Goal: Contribute content

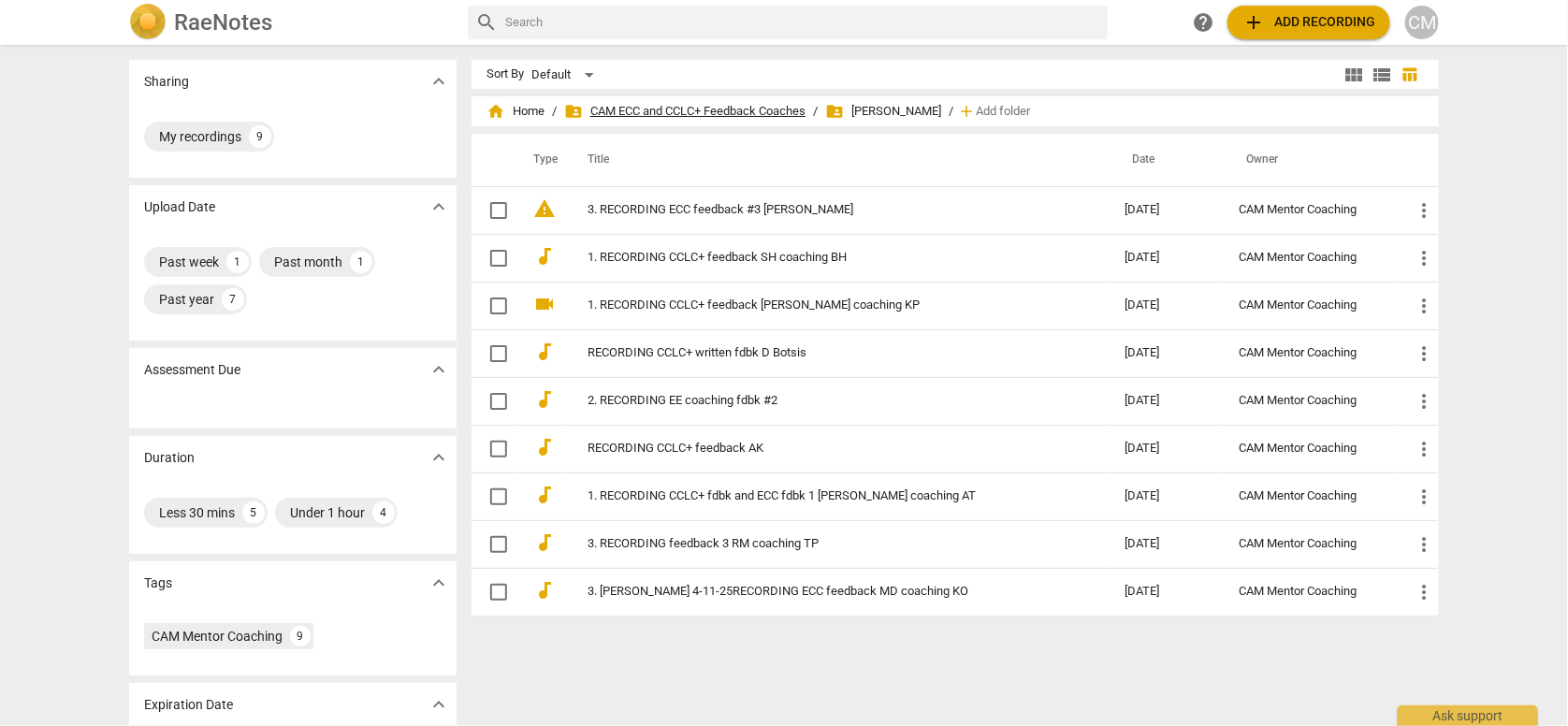
click at [751, 105] on span "folder_shared CAM ECC and CCLC+ Feedback Coaches" at bounding box center [684, 112] width 242 height 19
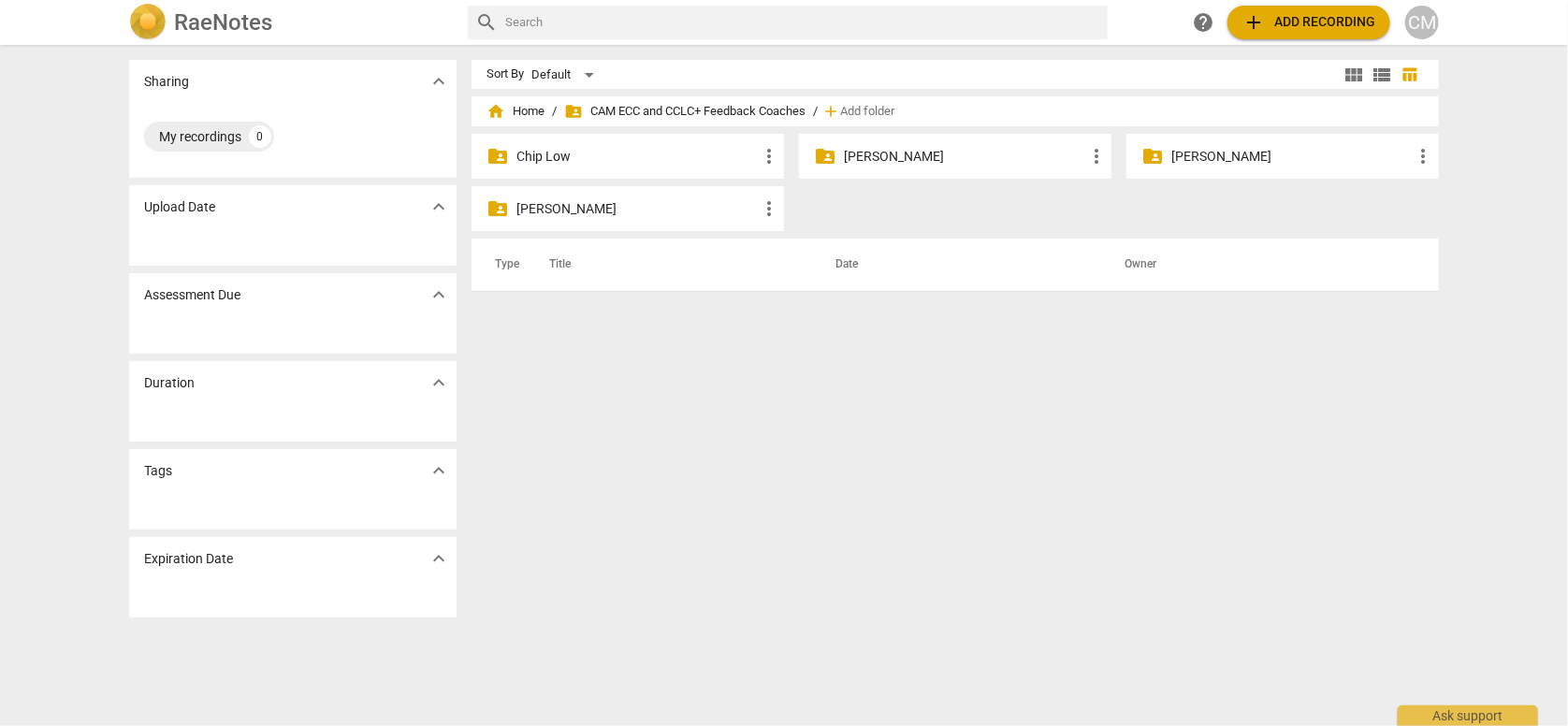
click at [548, 207] on p "[PERSON_NAME]" at bounding box center [637, 209] width 242 height 20
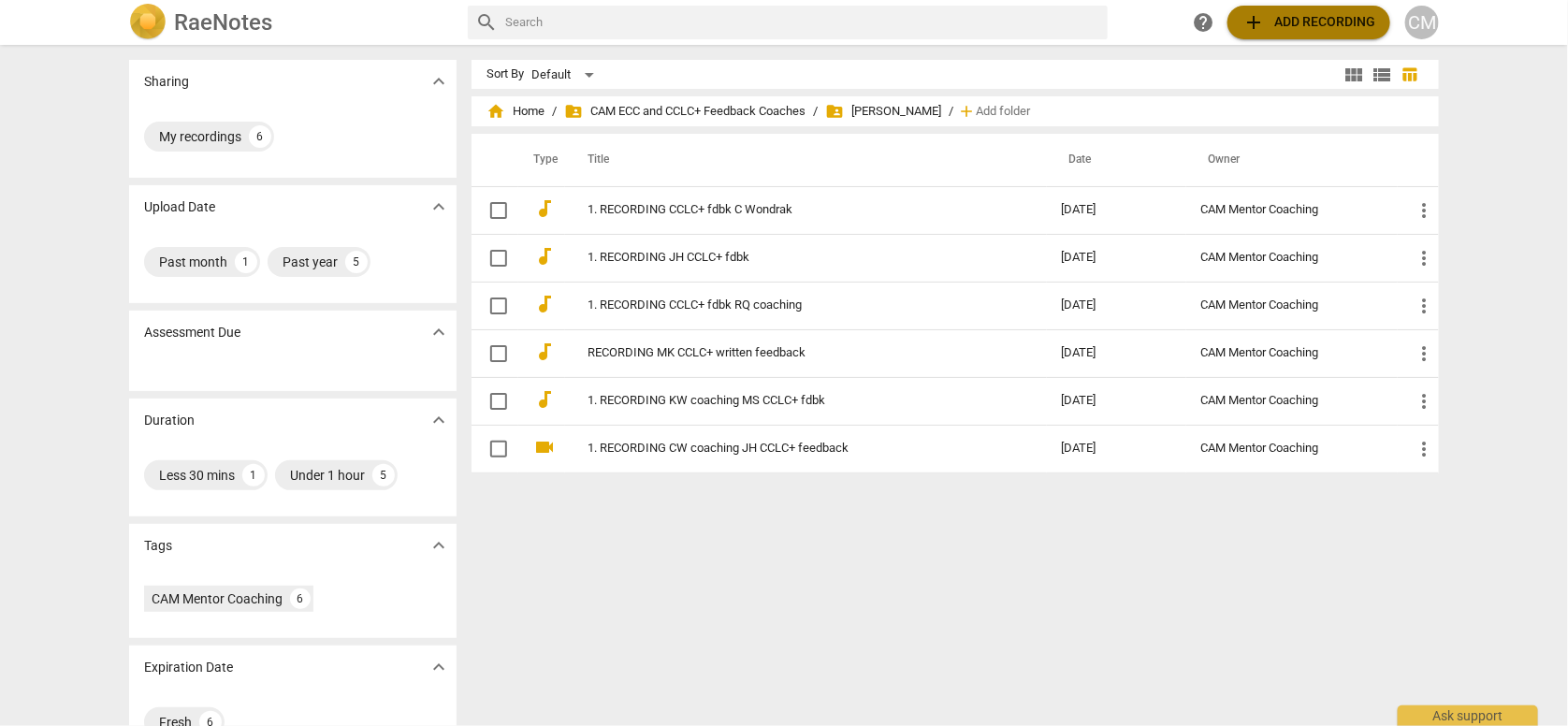
click at [1307, 16] on span "add Add recording" at bounding box center [1308, 23] width 133 height 23
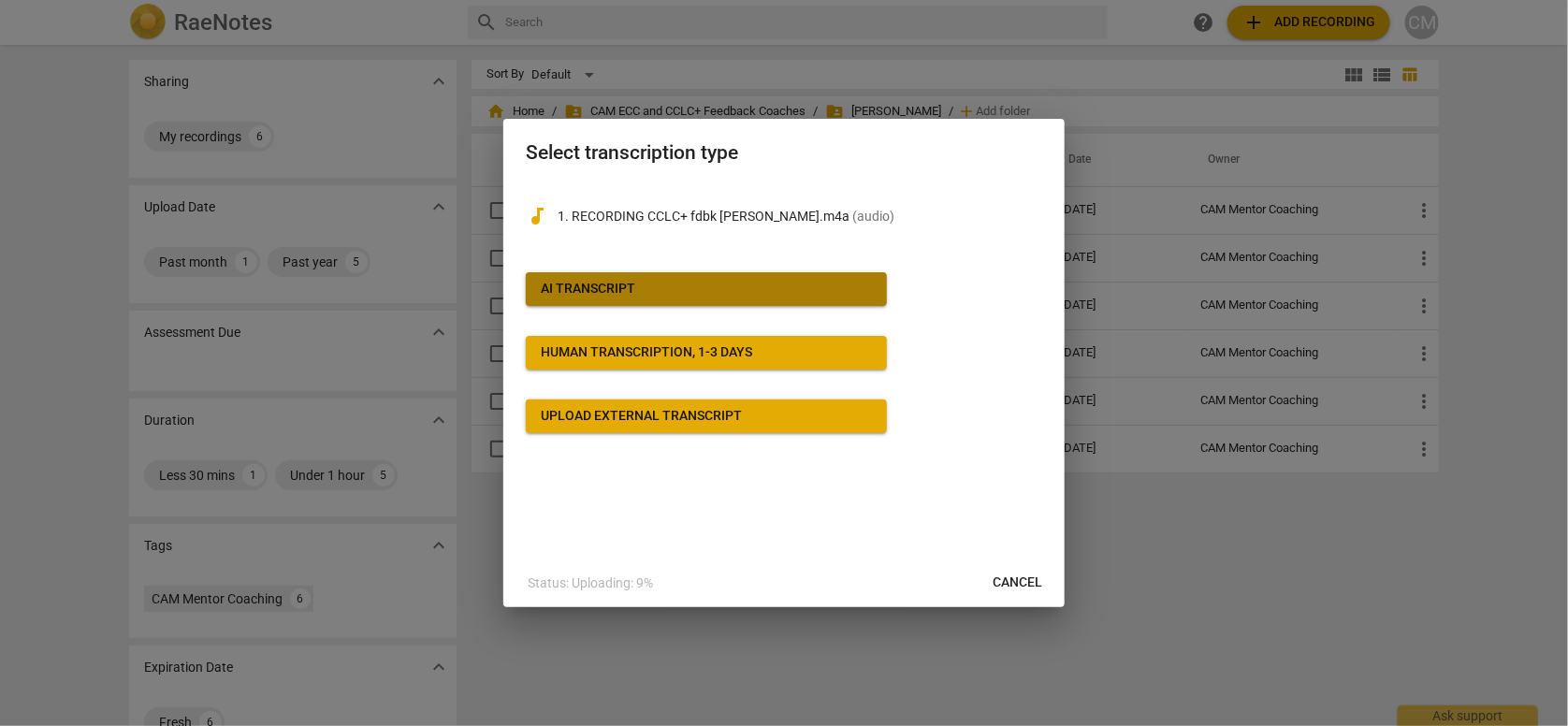
click at [629, 278] on button "AI Transcript" at bounding box center [706, 289] width 361 height 34
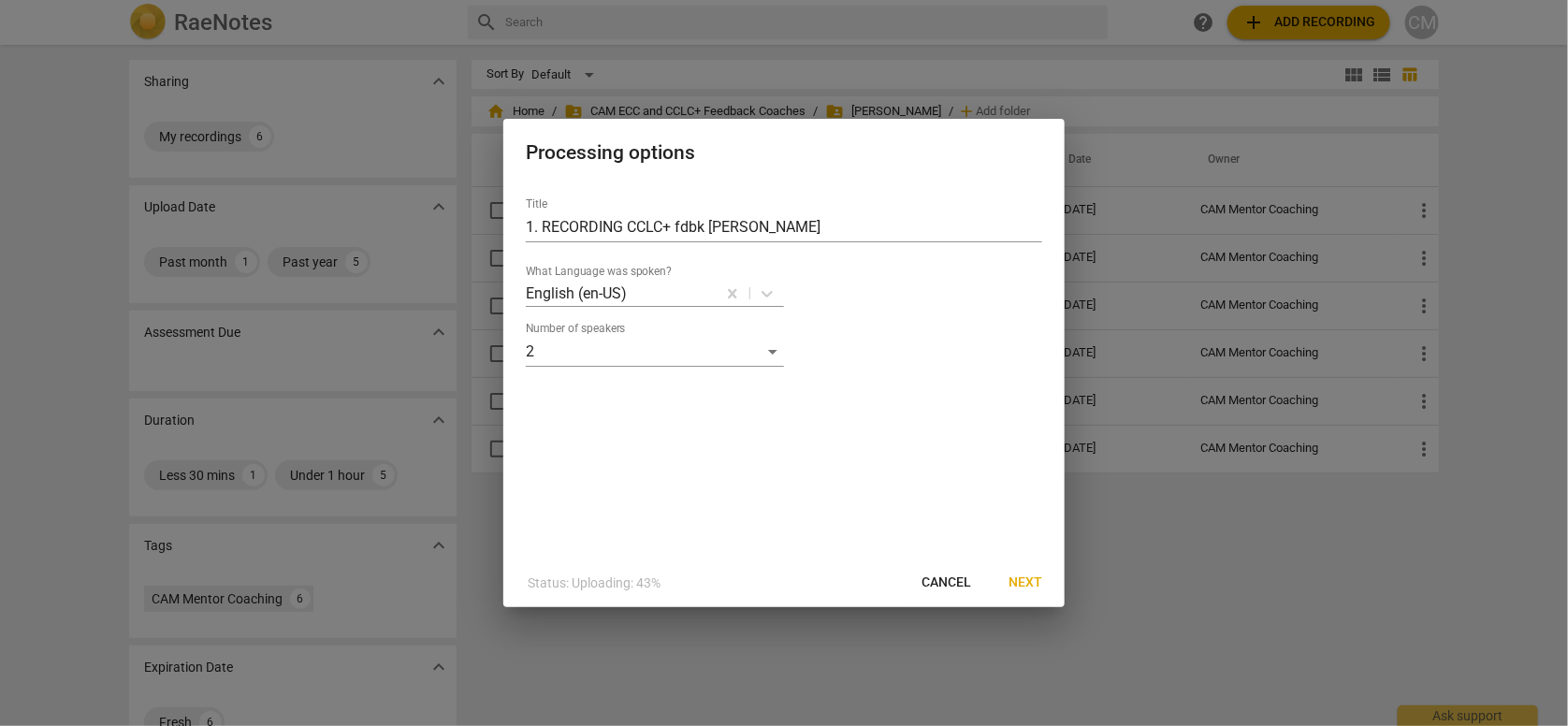
click at [1033, 582] on span "Next" at bounding box center [1025, 583] width 34 height 19
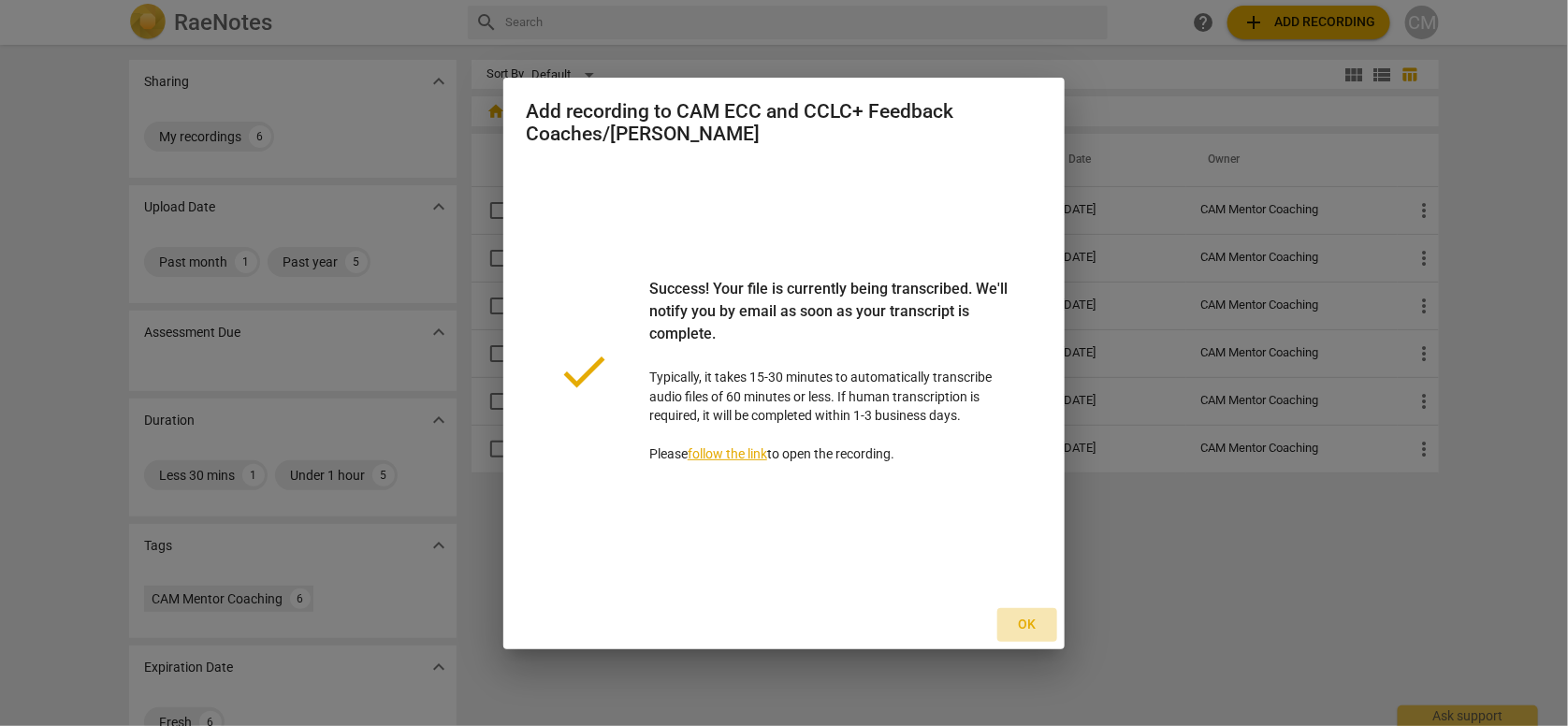
click at [1037, 626] on span "Ok" at bounding box center [1027, 626] width 30 height 19
